Goal: Find specific page/section: Find specific page/section

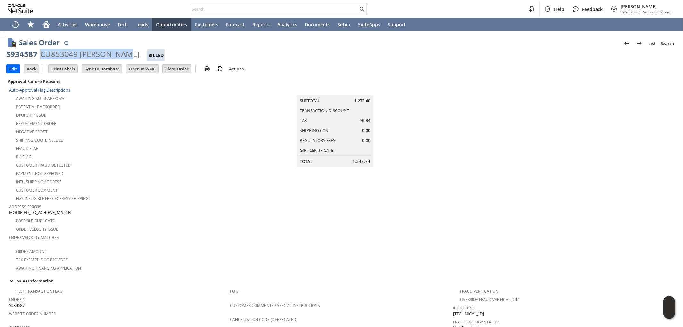
drag, startPoint x: 117, startPoint y: 52, endPoint x: 42, endPoint y: 53, distance: 74.6
click at [42, 53] on div "CU853049 [PERSON_NAME]" at bounding box center [89, 54] width 99 height 10
copy div "CU853049 [PERSON_NAME]"
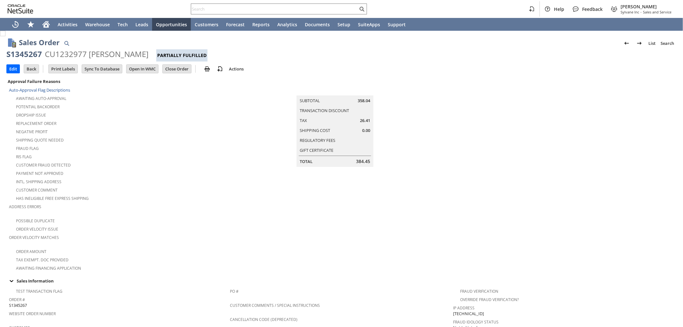
scroll to position [362, 0]
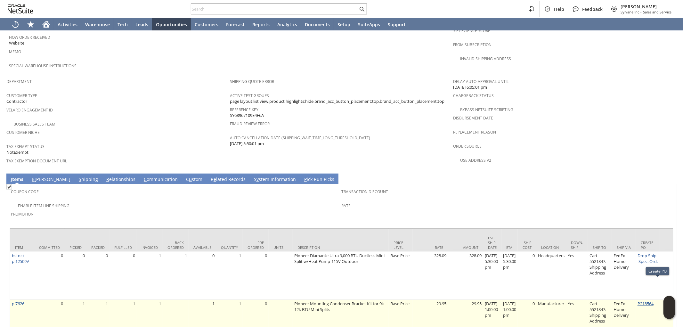
click at [654, 301] on link "P218564" at bounding box center [646, 304] width 16 height 6
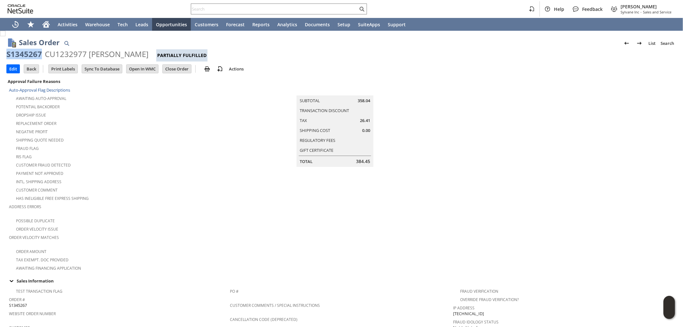
drag, startPoint x: 40, startPoint y: 53, endPoint x: 7, endPoint y: 53, distance: 33.0
click at [7, 53] on div "S1345267" at bounding box center [24, 54] width 36 height 10
copy div "S1345267"
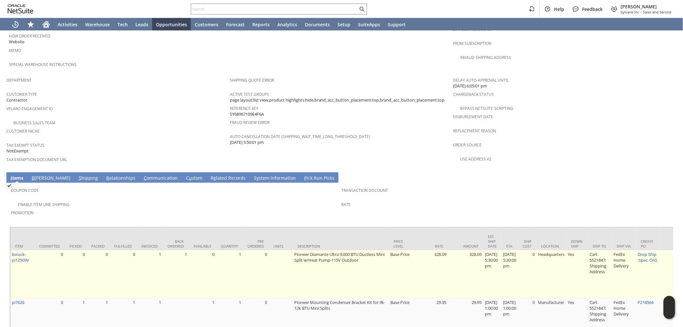
scroll to position [378, 0]
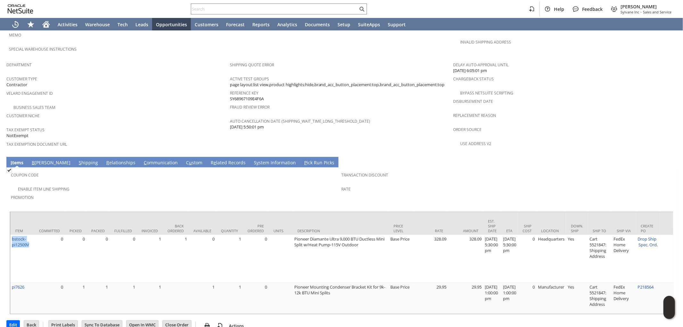
drag, startPoint x: 32, startPoint y: 225, endPoint x: 10, endPoint y: 220, distance: 22.9
copy link "bstock-pi12509V"
click at [247, 9] on input "text" at bounding box center [274, 9] width 167 height 8
paste input "sikkema.ron@gmail.com"
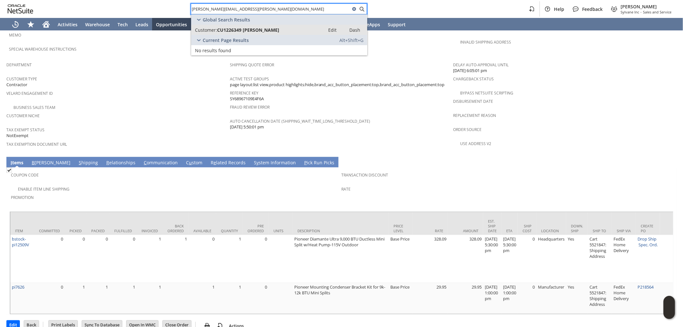
type input "sikkema.ron@gmail.com"
click at [273, 28] on span "CU1226349 Jean Sikkema" at bounding box center [248, 30] width 62 height 6
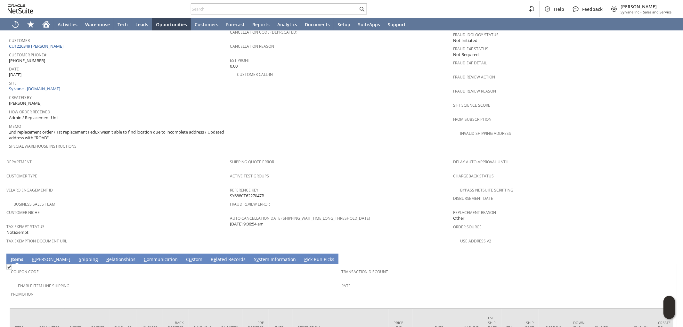
scroll to position [284, 0]
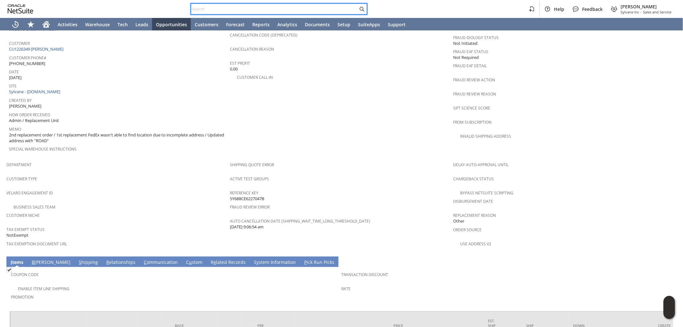
click at [305, 5] on input "text" at bounding box center [274, 9] width 167 height 8
paste input "7145953160"
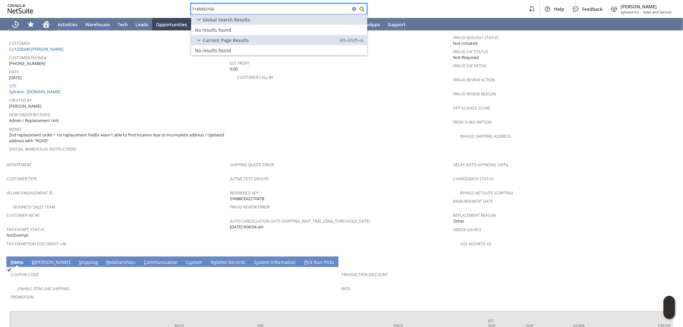
drag, startPoint x: 295, startPoint y: 7, endPoint x: 141, endPoint y: -3, distance: 154.6
click at [141, 0] on html "7145953160 Help Feedback Mark Neri Sylvane Inc - Sales and Service Activities W…" at bounding box center [341, 163] width 683 height 327
paste input "2819368218"
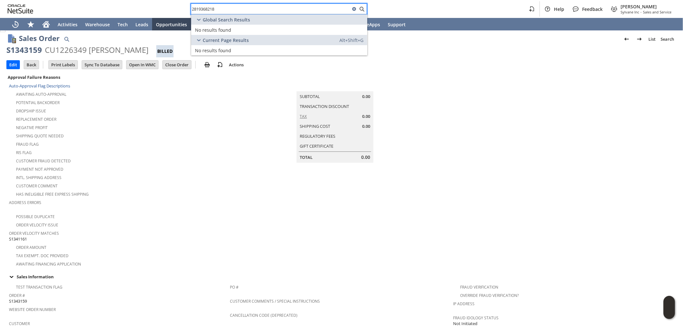
scroll to position [0, 0]
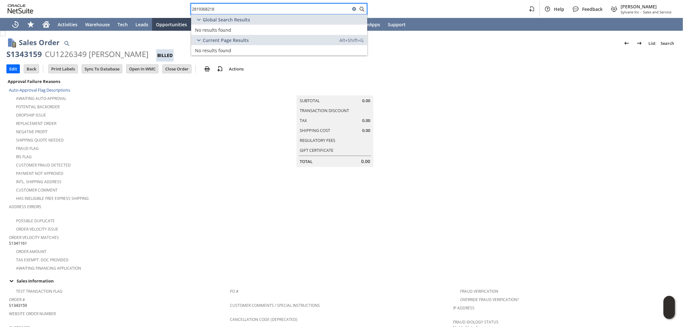
type input "2819368218"
